Goal: Transaction & Acquisition: Subscribe to service/newsletter

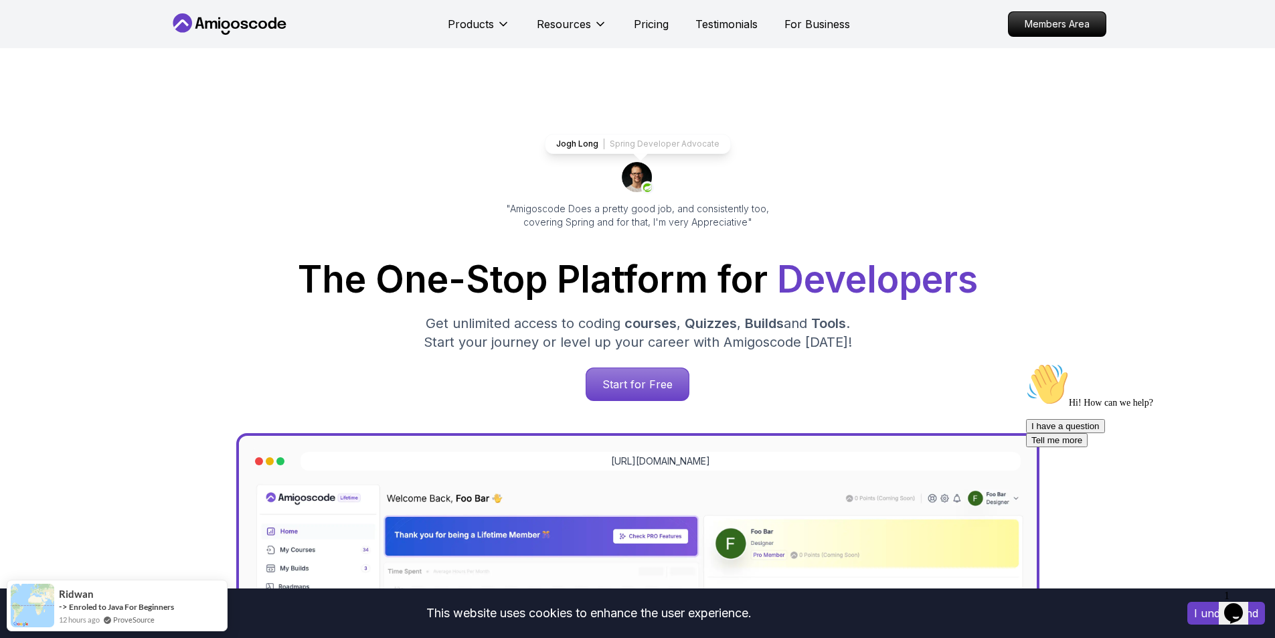
click at [381, 165] on div "Jogh Long Spring Developer Advocate "Amigoscode Does a pretty good job, and con…" at bounding box center [637, 547] width 937 height 998
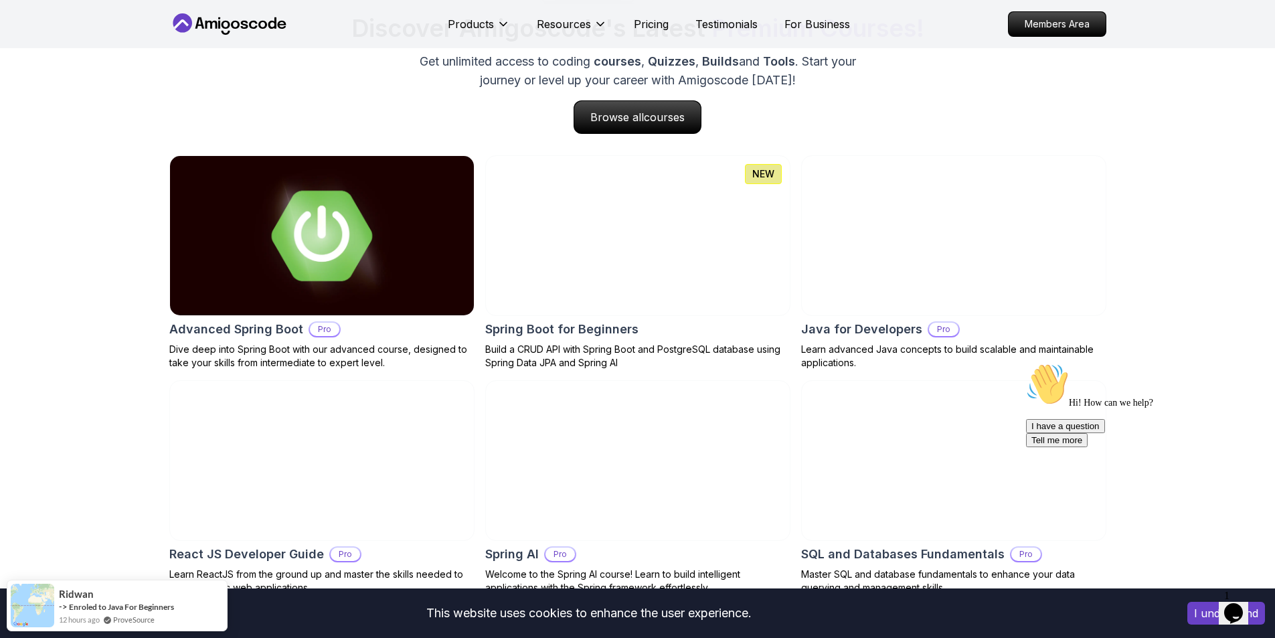
scroll to position [1339, 0]
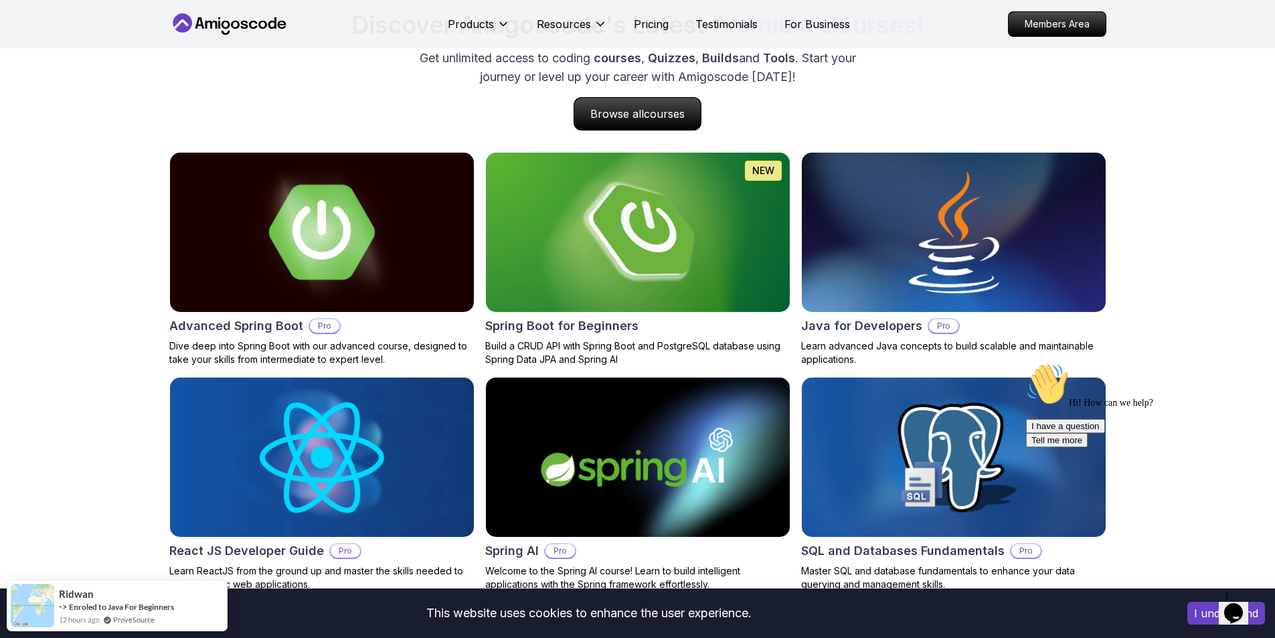
click at [379, 252] on img at bounding box center [321, 232] width 319 height 167
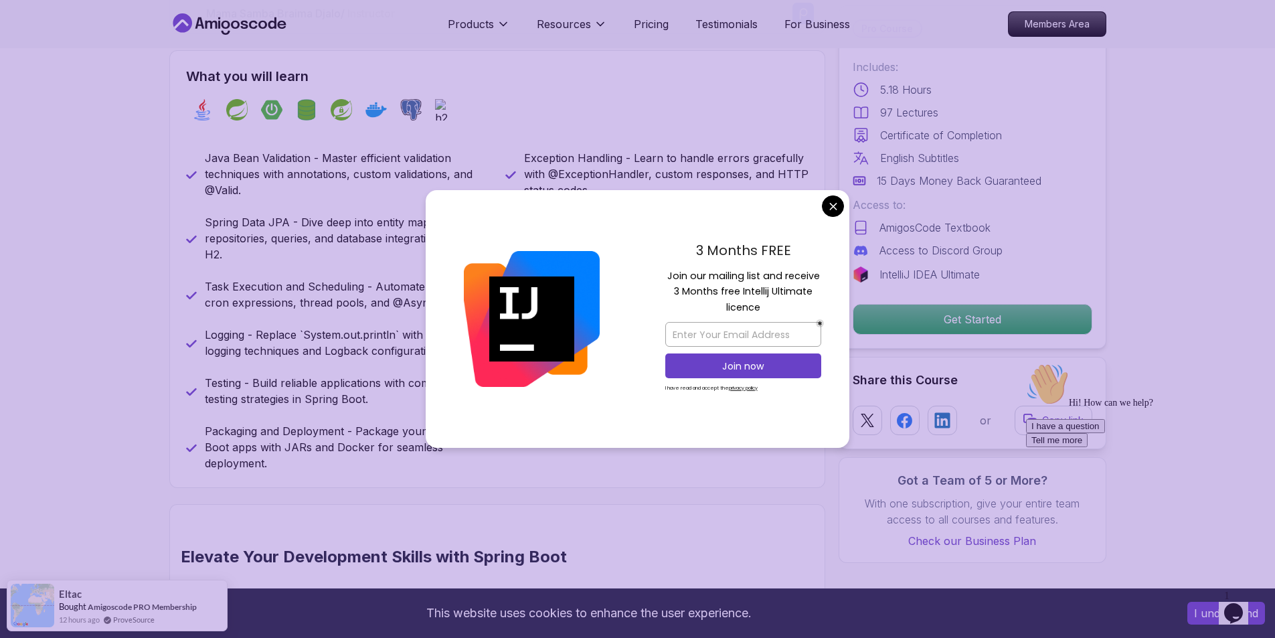
scroll to position [536, 0]
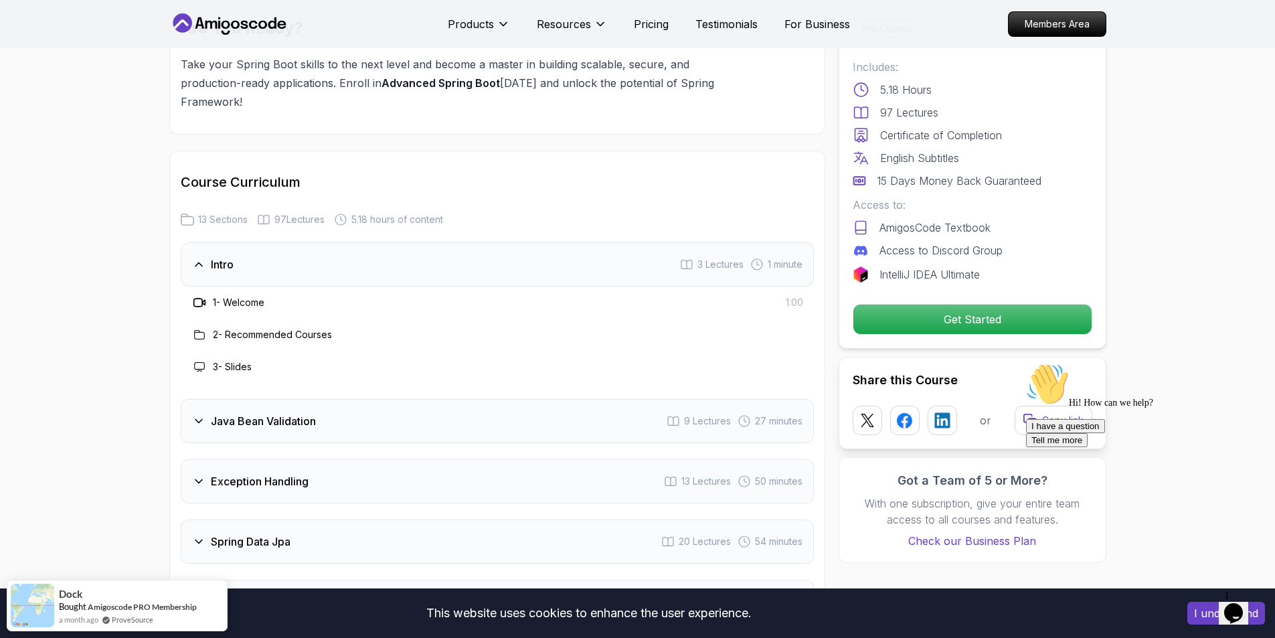
scroll to position [1674, 0]
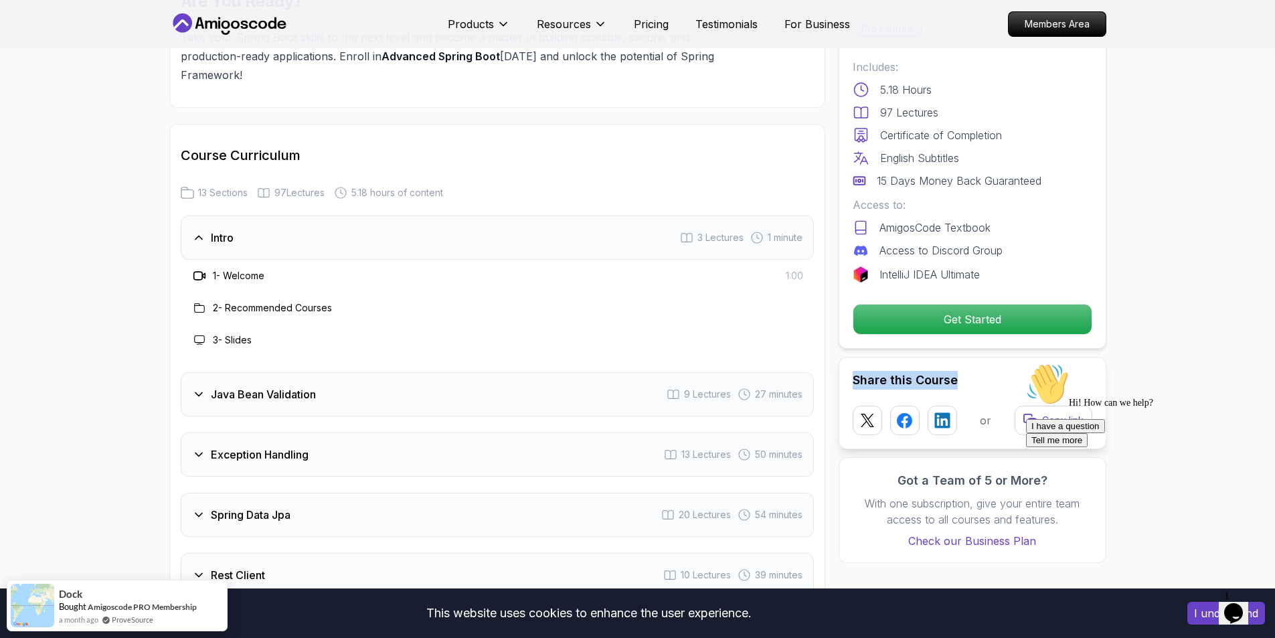
drag, startPoint x: 1870, startPoint y: 740, endPoint x: 1036, endPoint y: 382, distance: 907.6
click at [1151, 385] on div "Hi! How can we help? I have a question Tell me more" at bounding box center [1146, 405] width 241 height 84
click at [1250, 363] on div "Chat attention grabber" at bounding box center [1146, 363] width 241 height 0
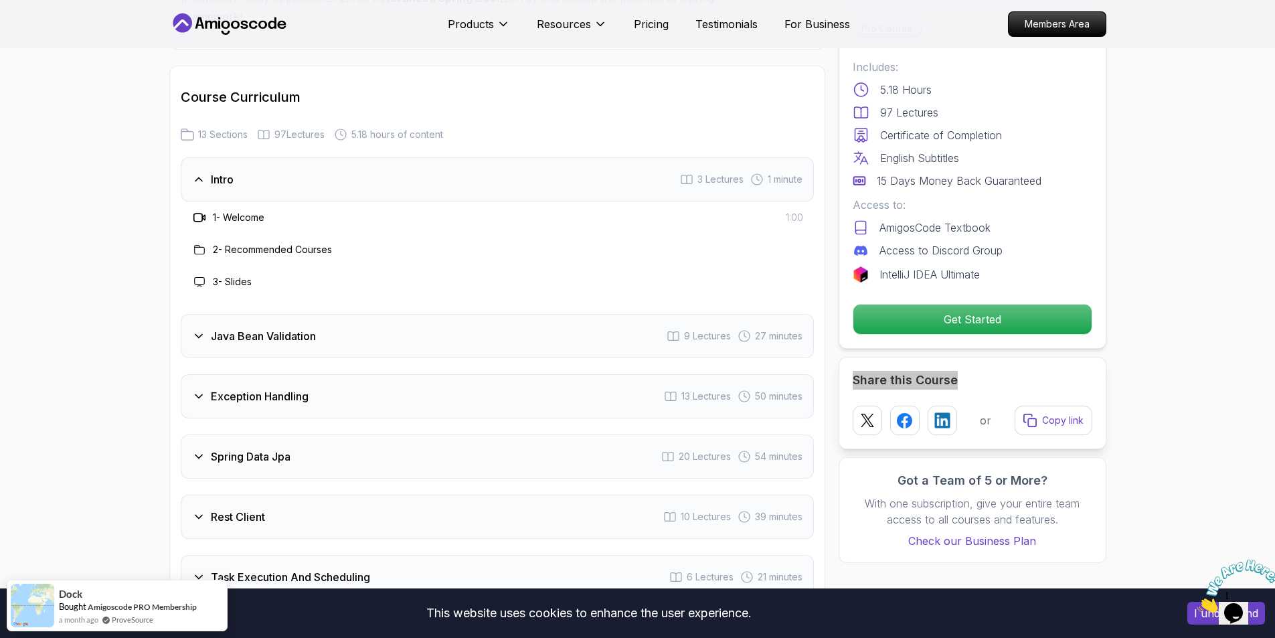
scroll to position [1942, 0]
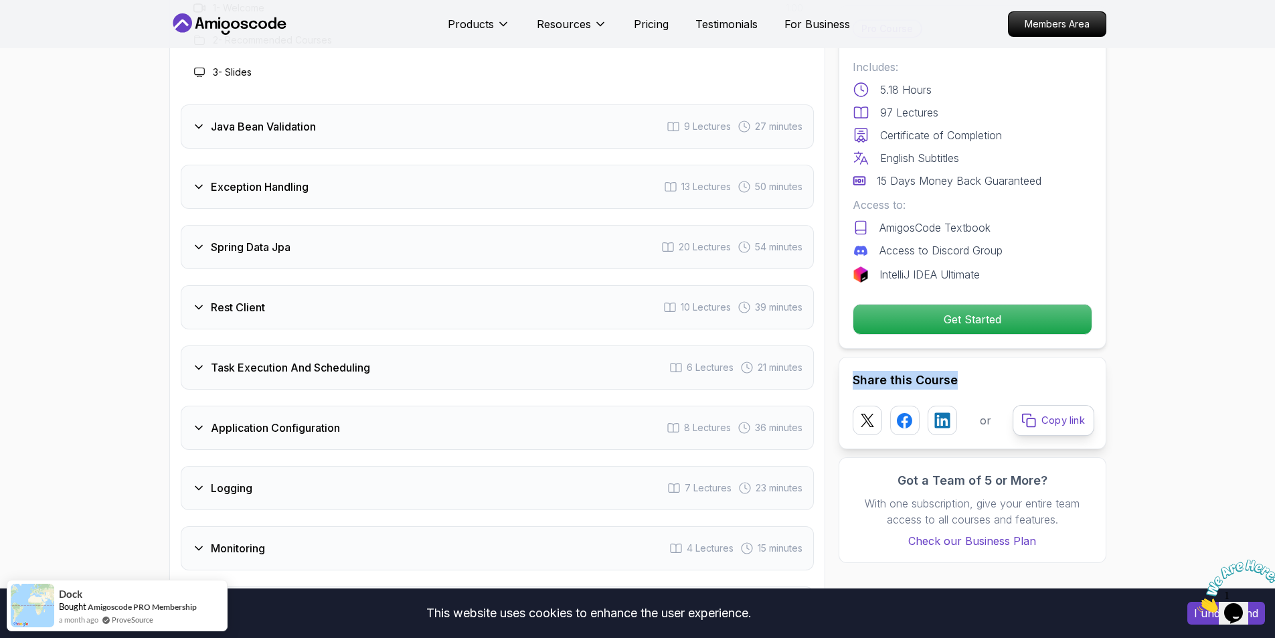
click at [1083, 428] on button "Copy link" at bounding box center [1054, 420] width 82 height 31
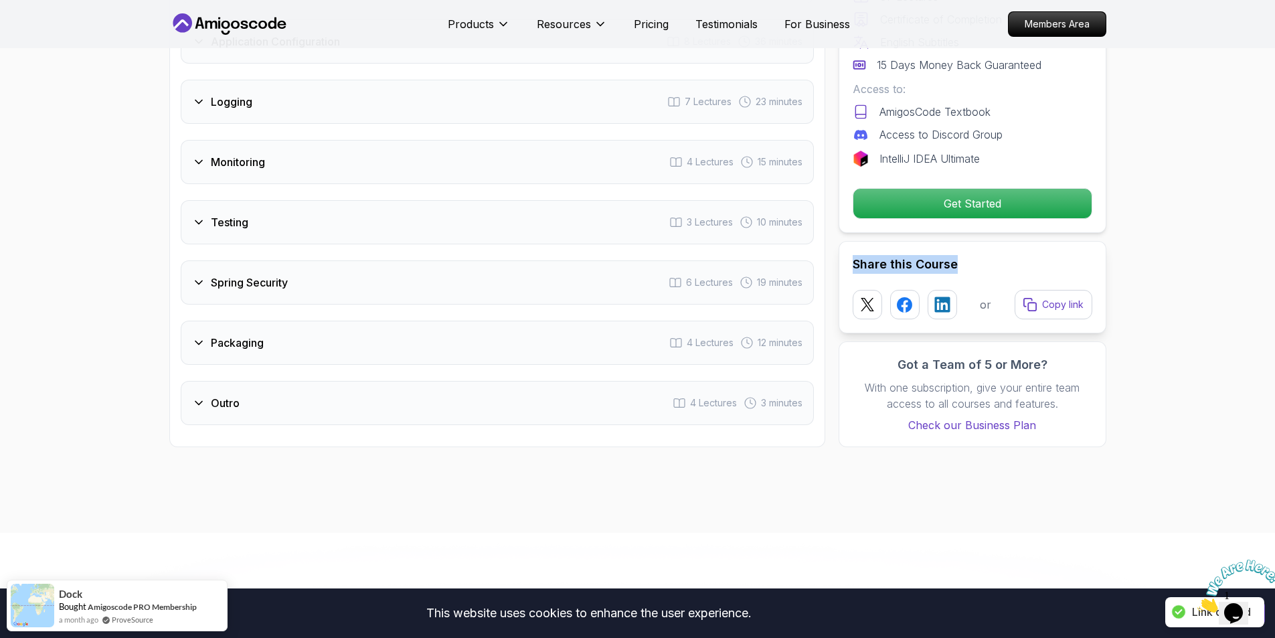
scroll to position [2343, 0]
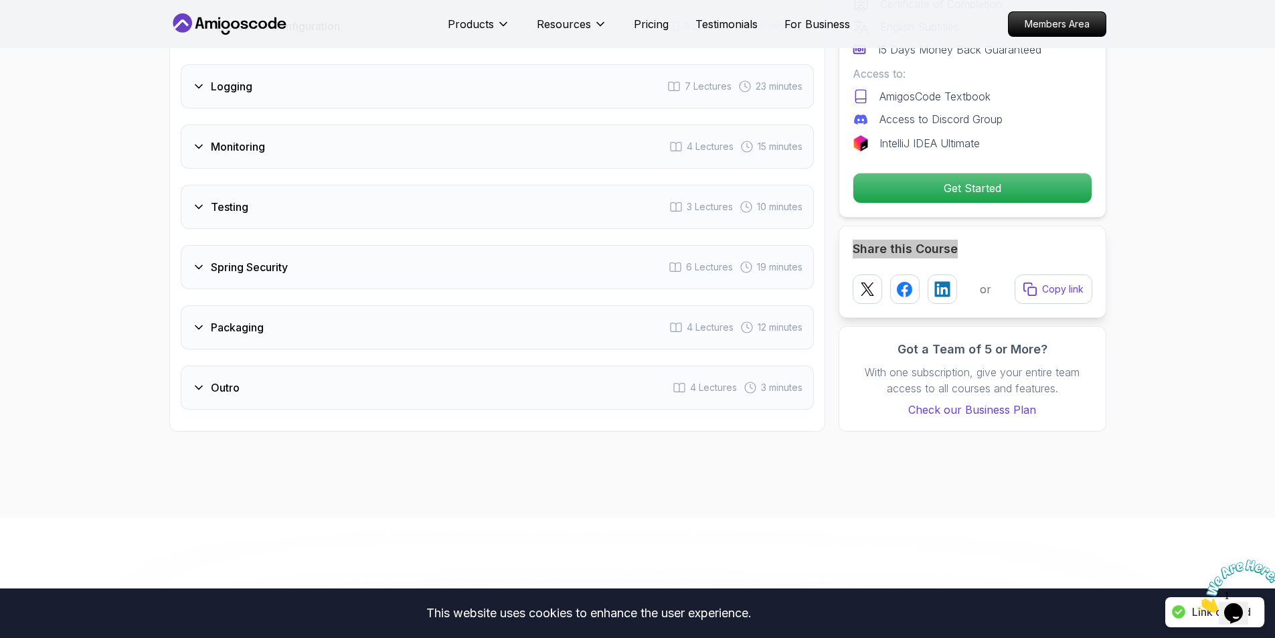
click at [1198, 603] on icon "Close" at bounding box center [1198, 608] width 0 height 11
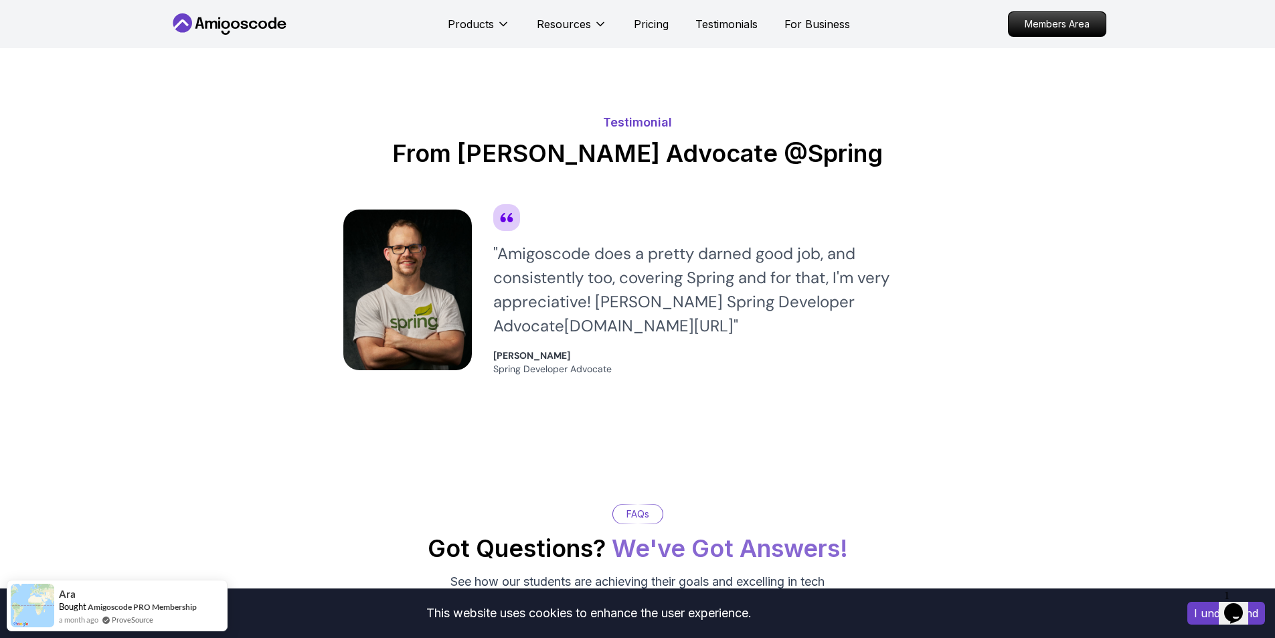
scroll to position [3816, 0]
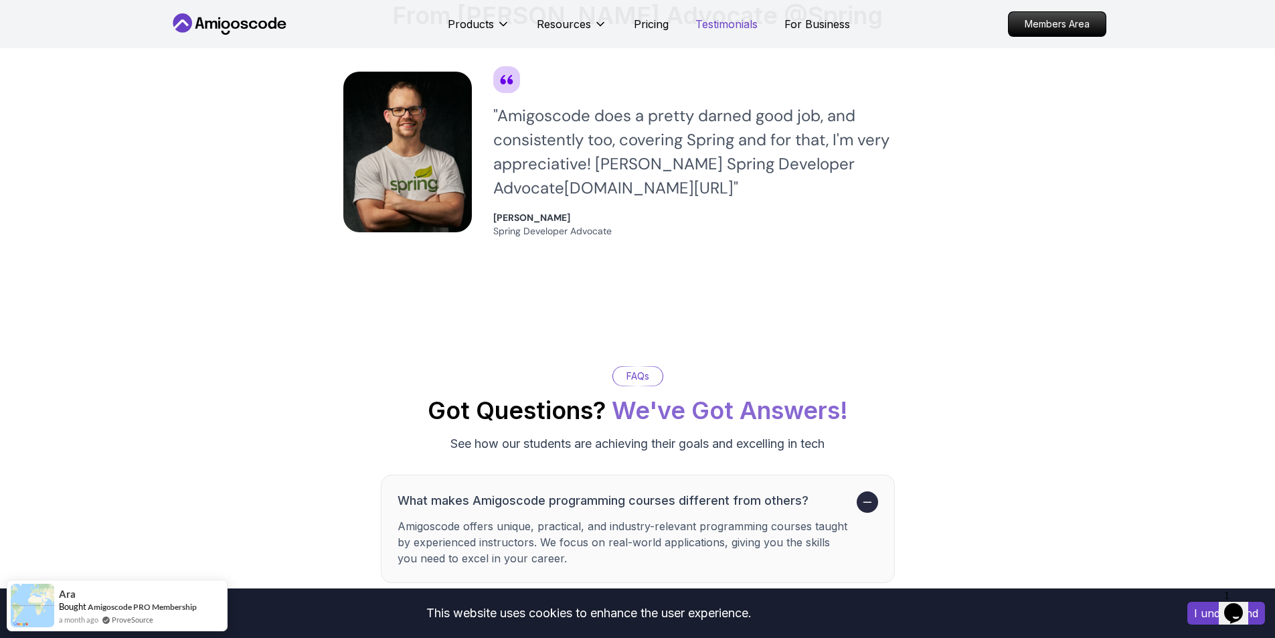
click at [745, 19] on p "Testimonials" at bounding box center [727, 24] width 62 height 16
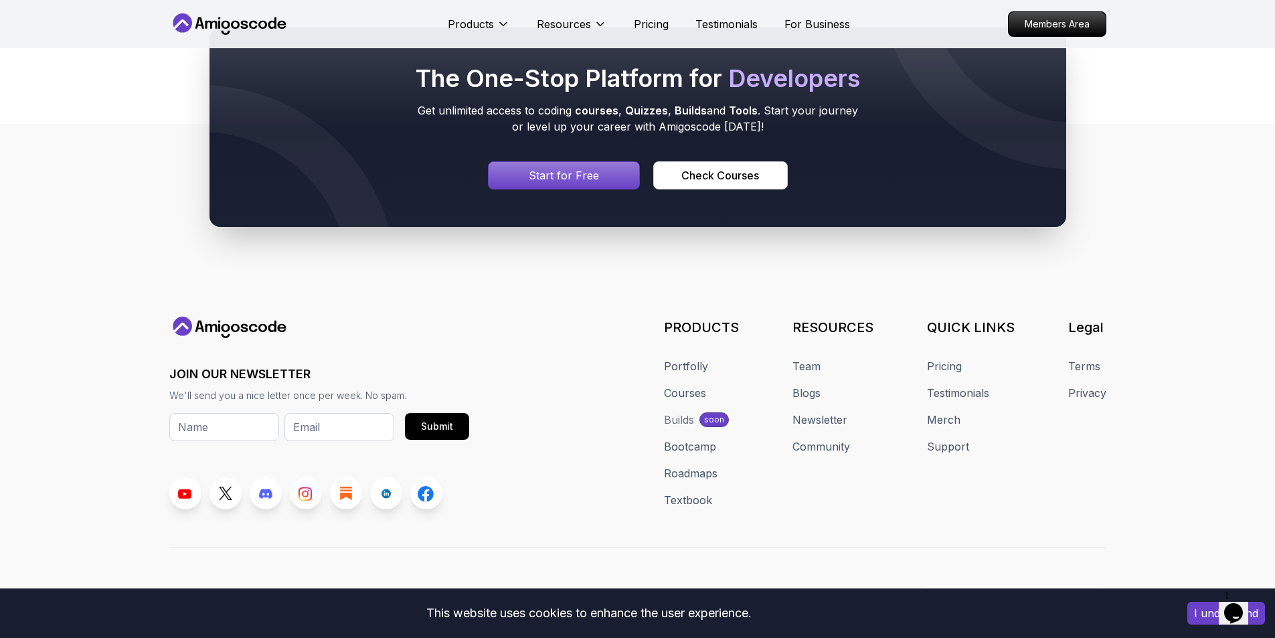
scroll to position [335, 0]
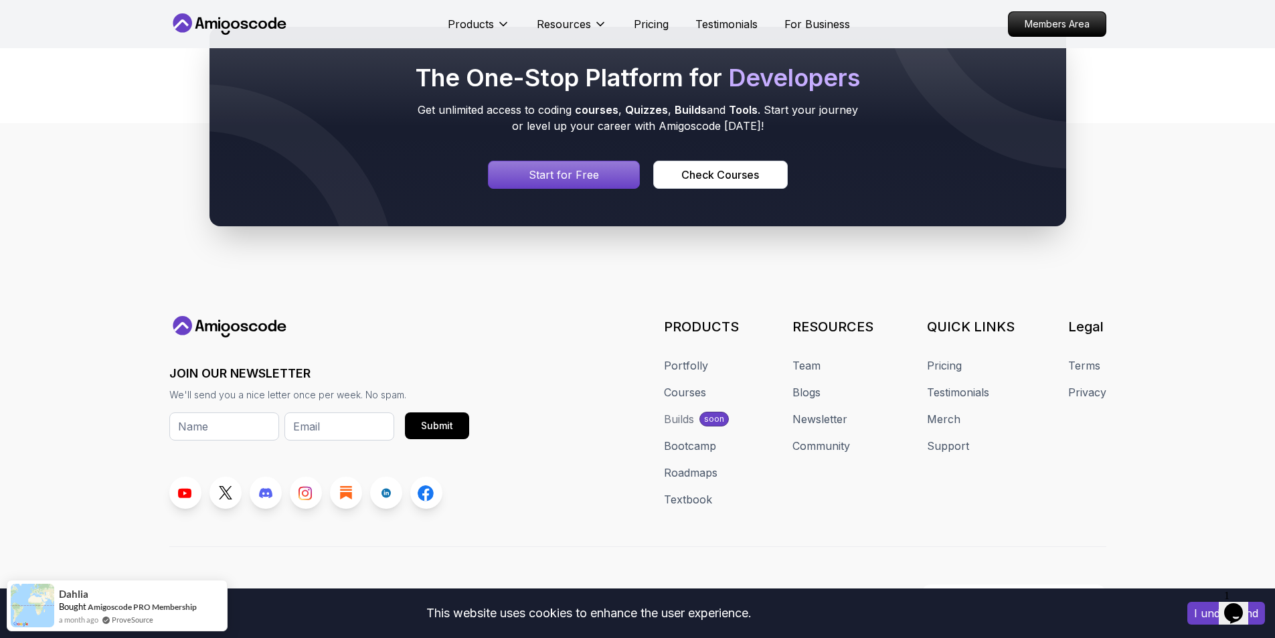
click at [586, 179] on p "Start for Free" at bounding box center [564, 175] width 70 height 16
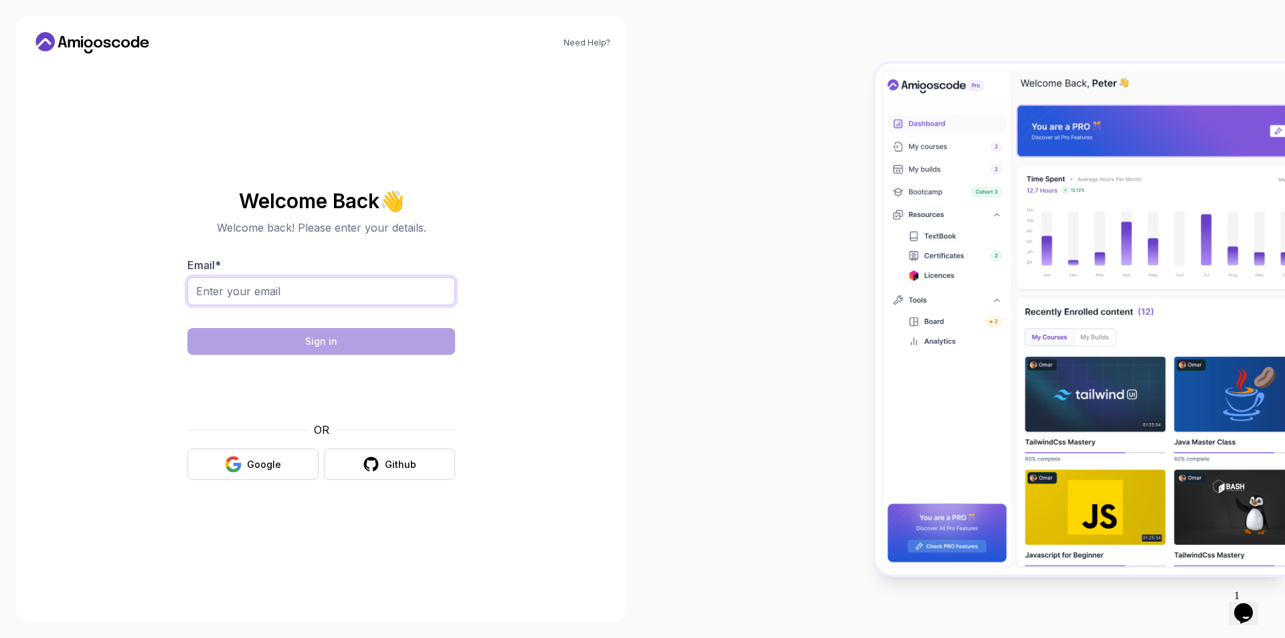
click at [277, 291] on input "Email *" at bounding box center [321, 291] width 268 height 28
